Goal: Navigation & Orientation: Find specific page/section

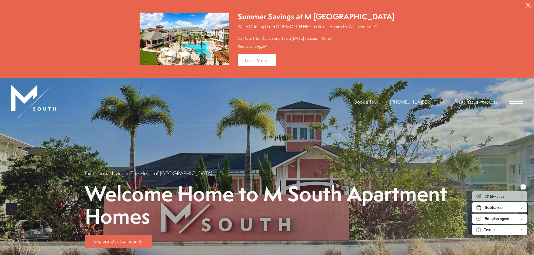
click at [524, 6] on button "Proceed To Website" at bounding box center [528, 5] width 12 height 11
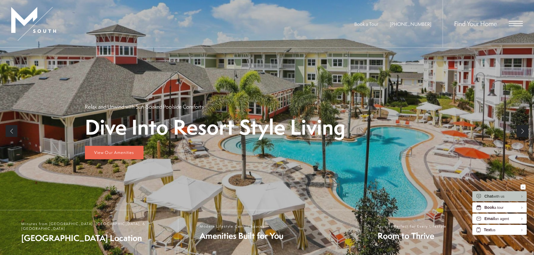
click at [511, 25] on span "Open Menu" at bounding box center [516, 23] width 14 height 5
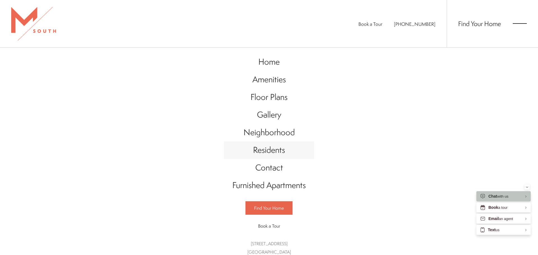
click at [264, 156] on span "Residents" at bounding box center [269, 149] width 32 height 11
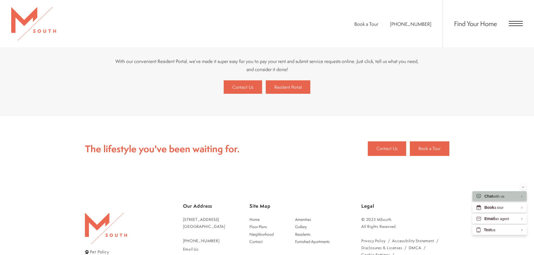
scroll to position [61, 0]
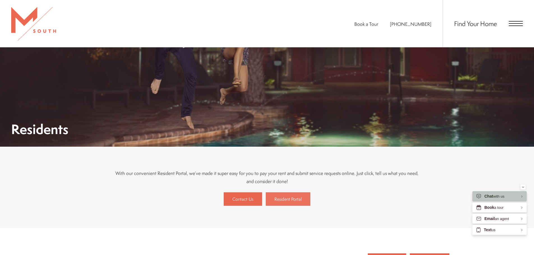
click at [291, 199] on span "Resident Portal" at bounding box center [288, 199] width 27 height 6
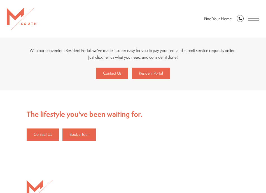
scroll to position [61, 0]
